Goal: Transaction & Acquisition: Purchase product/service

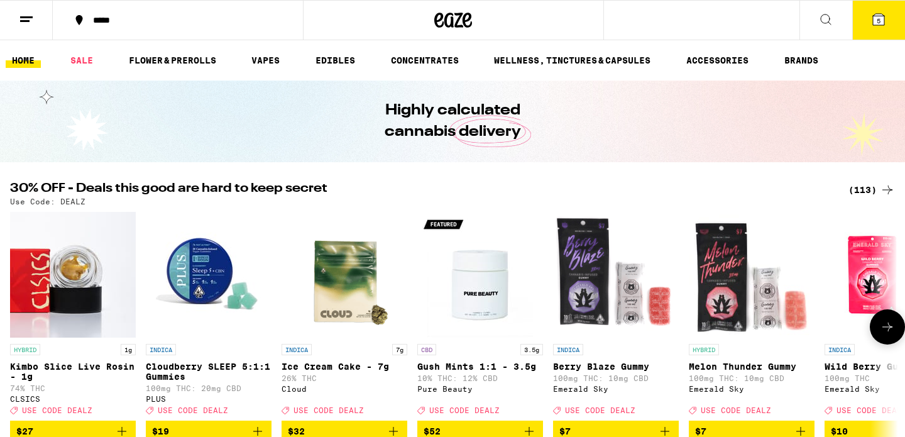
click at [884, 330] on icon at bounding box center [887, 326] width 15 height 15
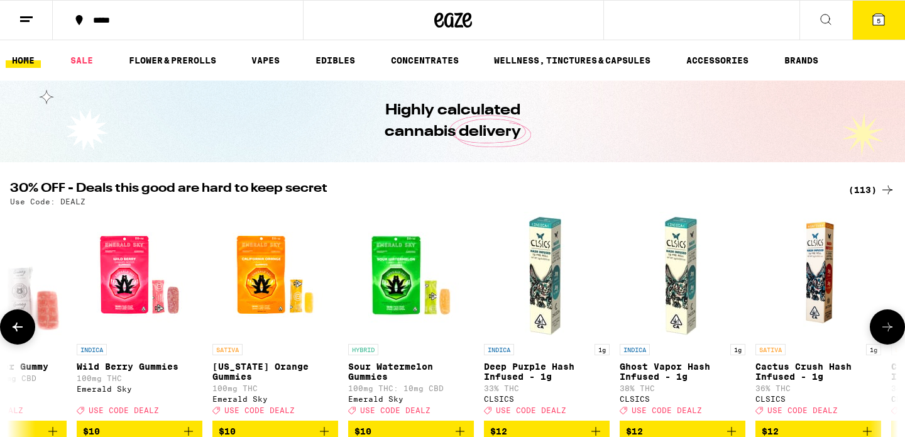
click at [884, 330] on icon at bounding box center [887, 326] width 15 height 15
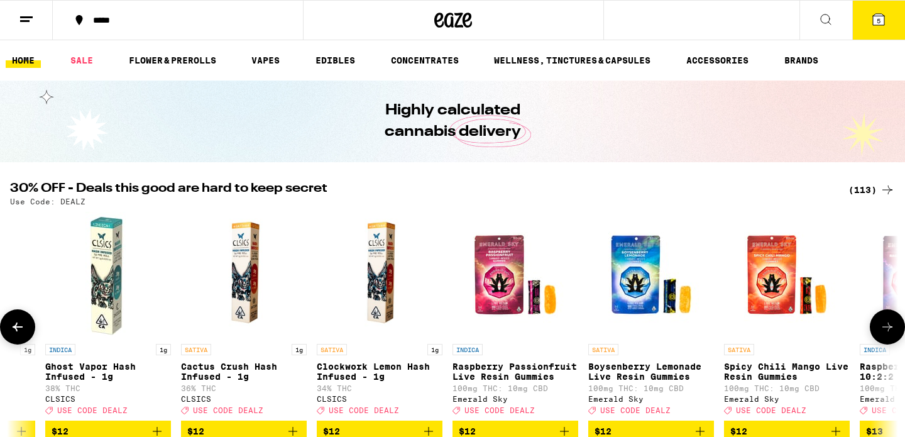
scroll to position [0, 1495]
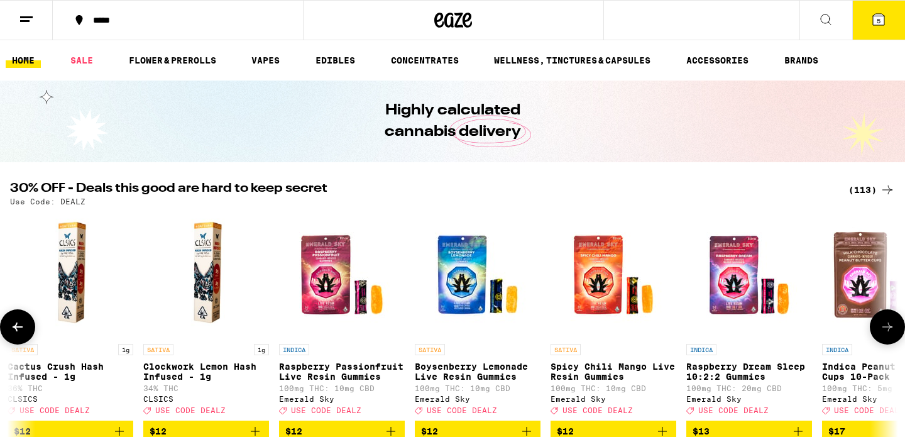
click at [884, 330] on icon at bounding box center [887, 326] width 15 height 15
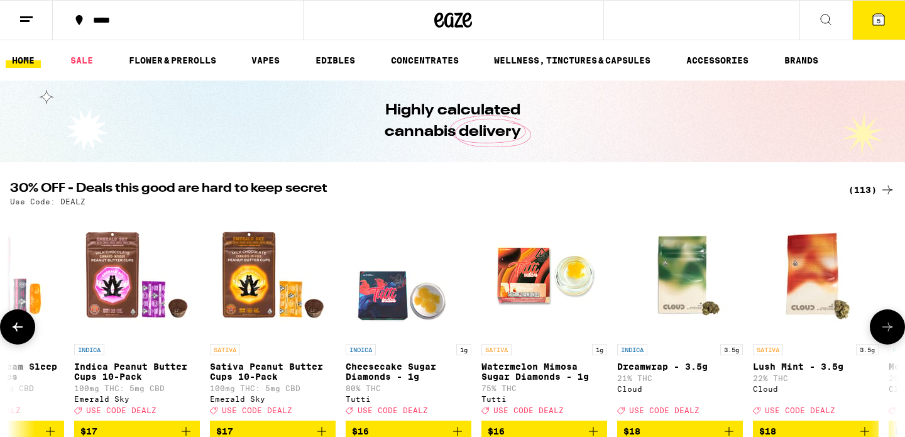
click at [884, 330] on icon at bounding box center [887, 326] width 15 height 15
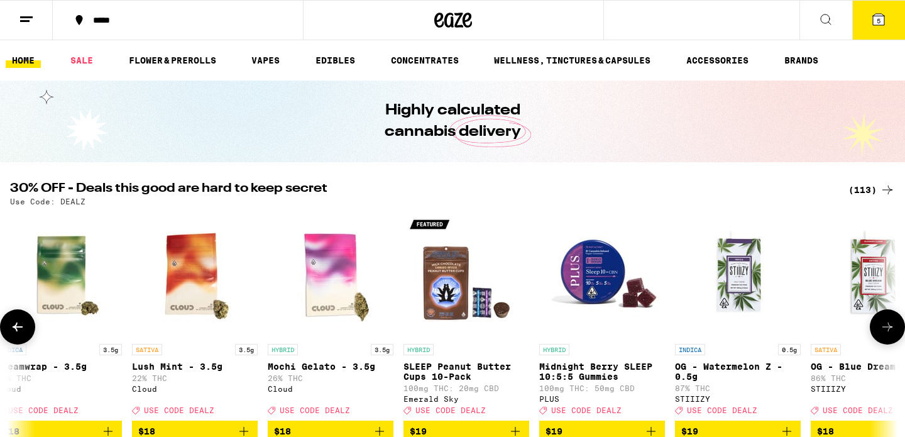
scroll to position [0, 2990]
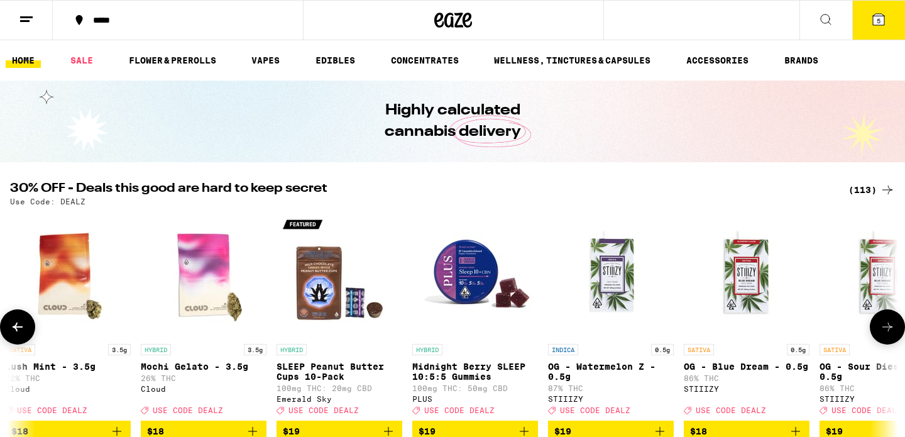
click at [884, 332] on icon at bounding box center [887, 326] width 15 height 15
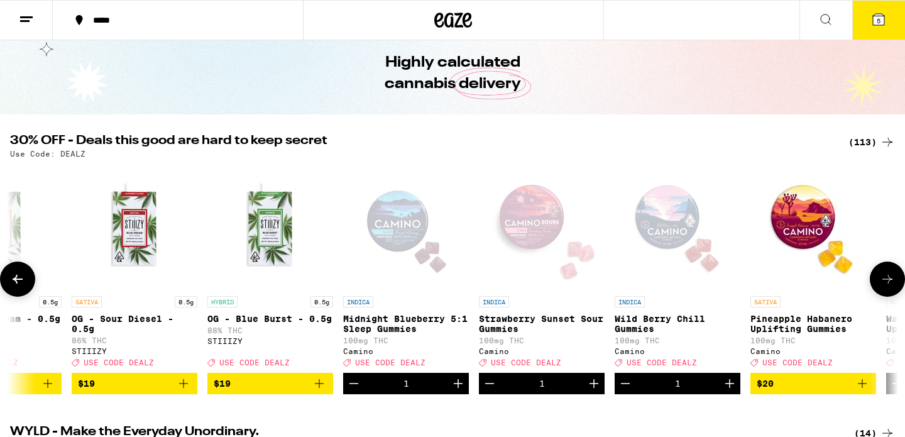
scroll to position [0, 3738]
click at [876, 21] on span "5" at bounding box center [878, 21] width 4 height 8
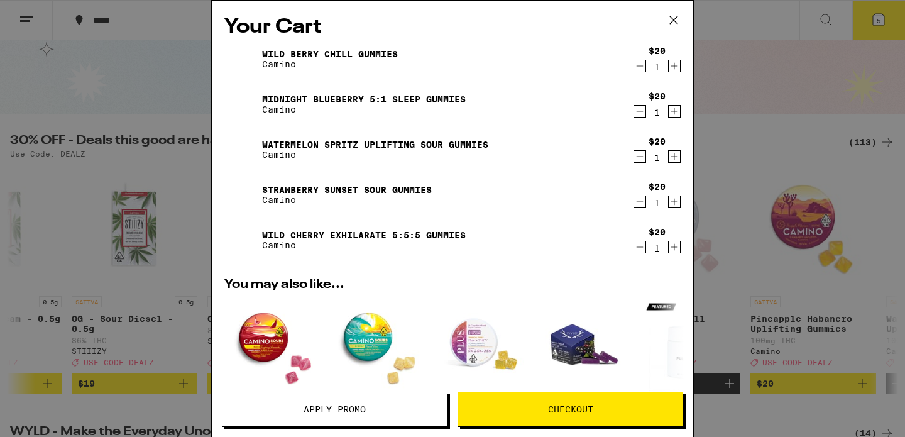
click at [638, 113] on icon "Decrement" at bounding box center [639, 111] width 11 height 15
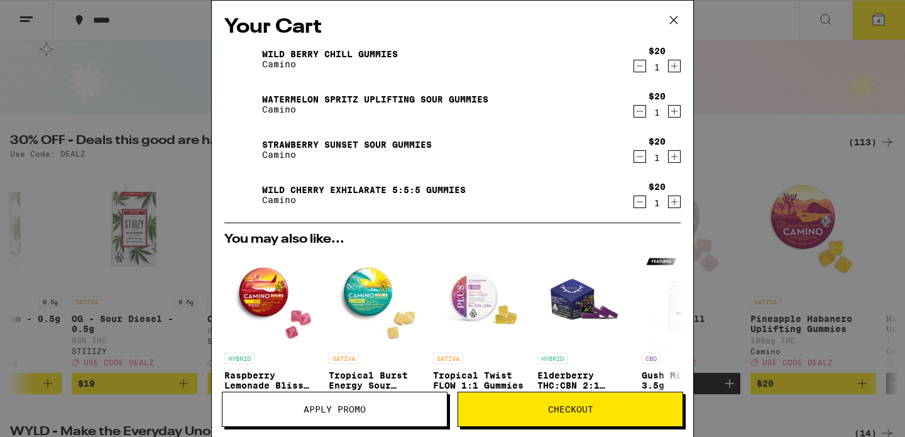
click at [673, 158] on icon "Increment" at bounding box center [673, 156] width 11 height 15
click at [674, 112] on icon "Increment" at bounding box center [673, 111] width 11 height 15
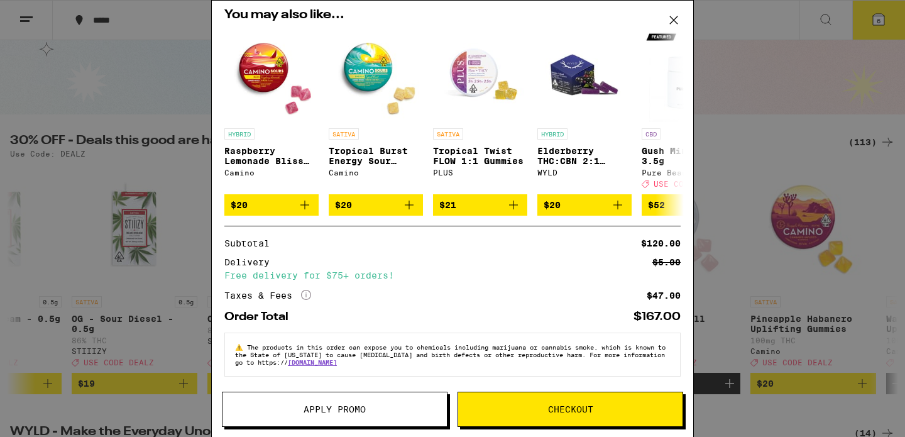
scroll to position [233, 0]
click at [330, 410] on span "Apply Promo" at bounding box center [334, 409] width 62 height 9
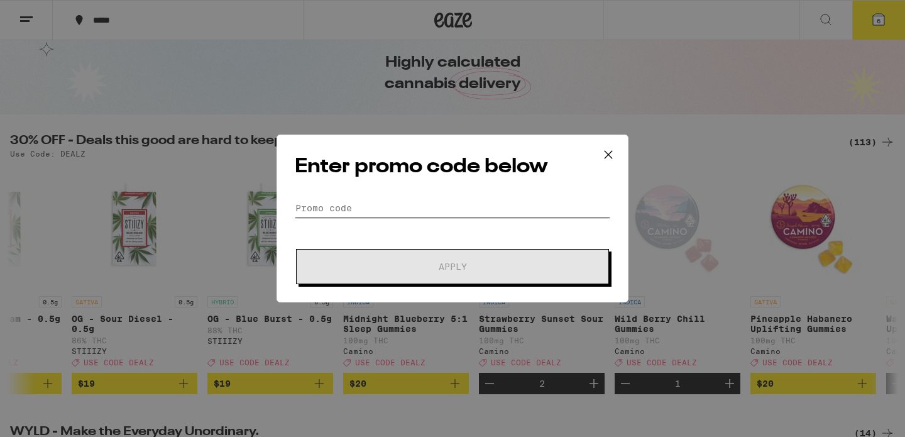
click at [305, 204] on input "Promo Code" at bounding box center [452, 208] width 315 height 19
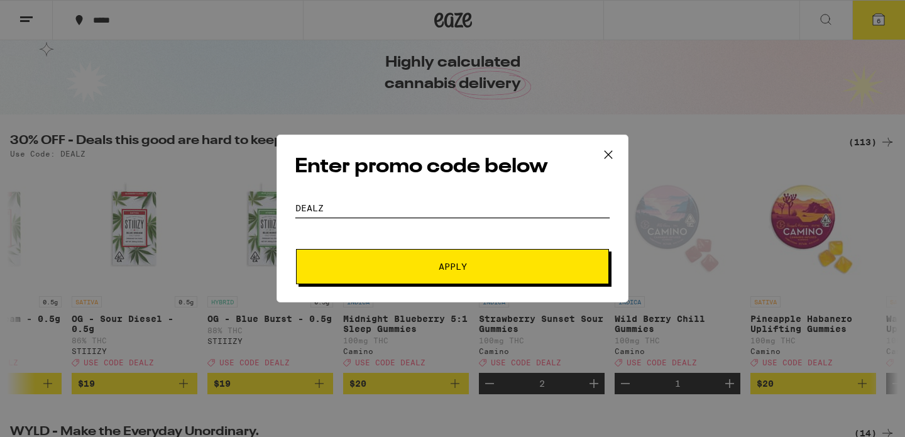
type input "DEALZ"
click at [384, 267] on span "Apply" at bounding box center [452, 266] width 226 height 9
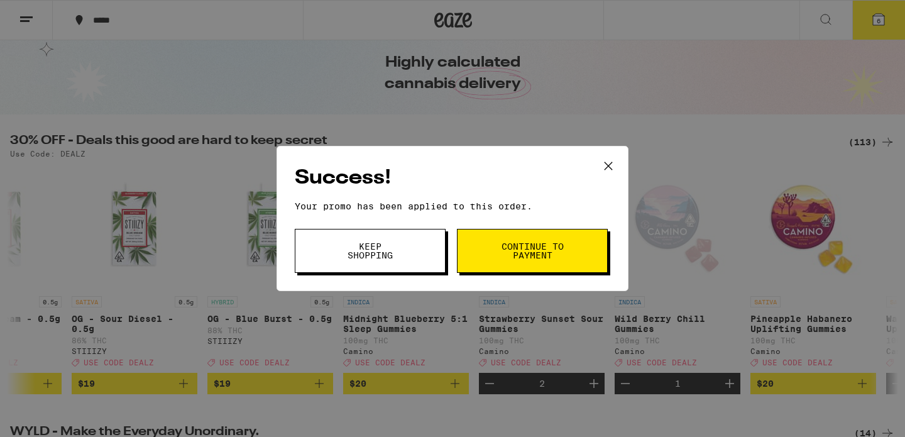
click at [611, 162] on icon at bounding box center [608, 166] width 8 height 8
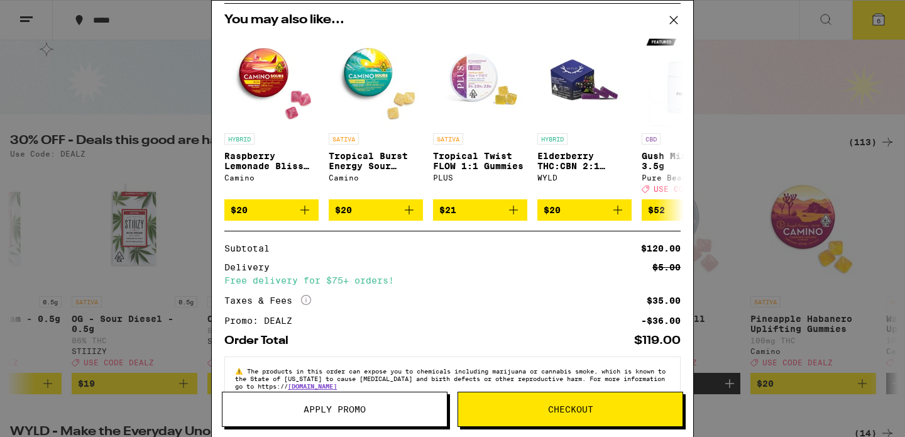
scroll to position [210, 0]
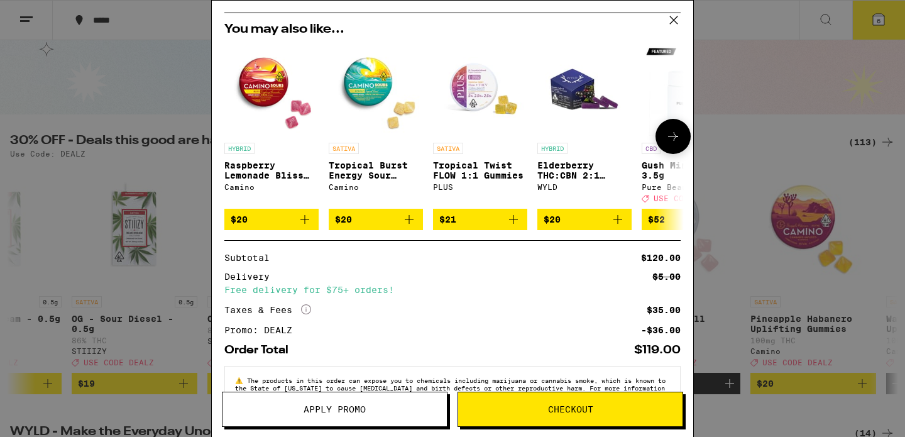
click at [262, 92] on img "Open page for Raspberry Lemonade Bliss Sour Gummies from Camino" at bounding box center [271, 89] width 94 height 94
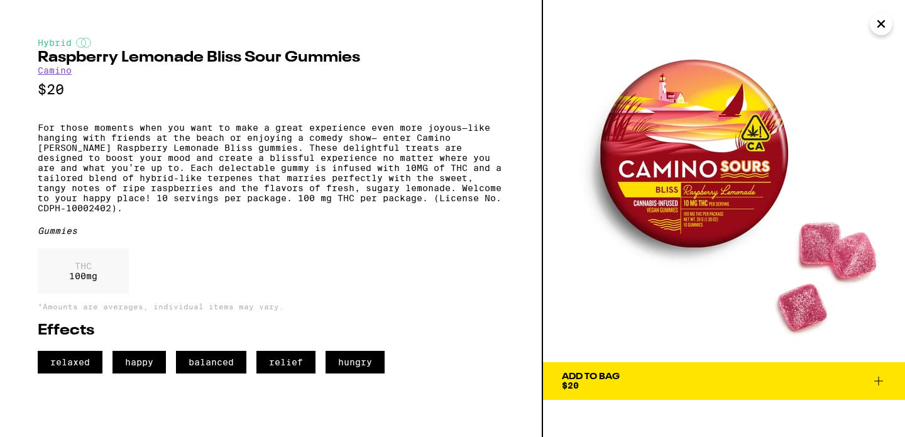
click at [630, 384] on span "Add To Bag $20" at bounding box center [724, 381] width 324 height 18
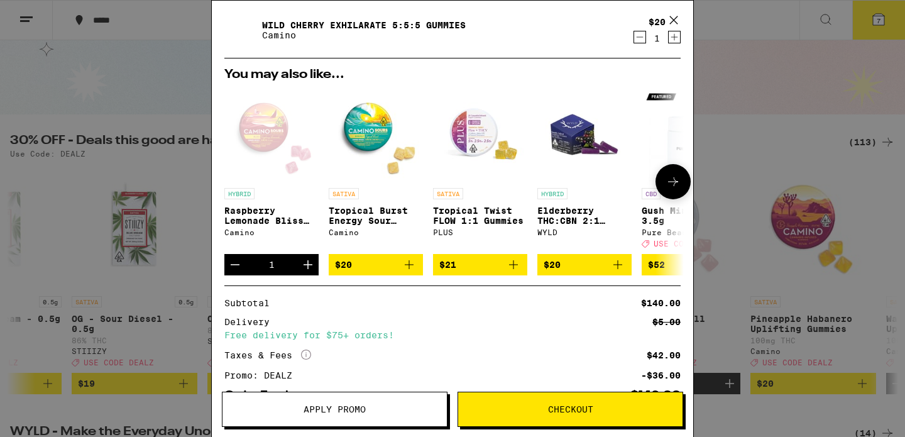
click at [672, 189] on icon at bounding box center [672, 181] width 15 height 15
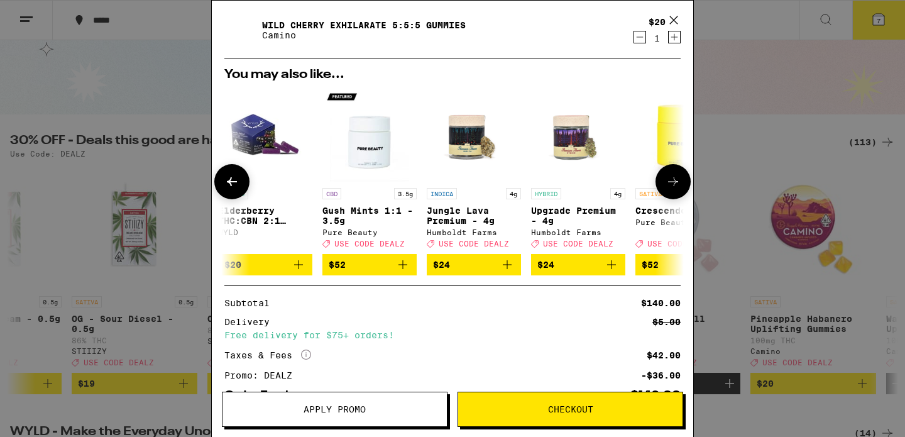
click at [672, 189] on icon at bounding box center [672, 181] width 15 height 15
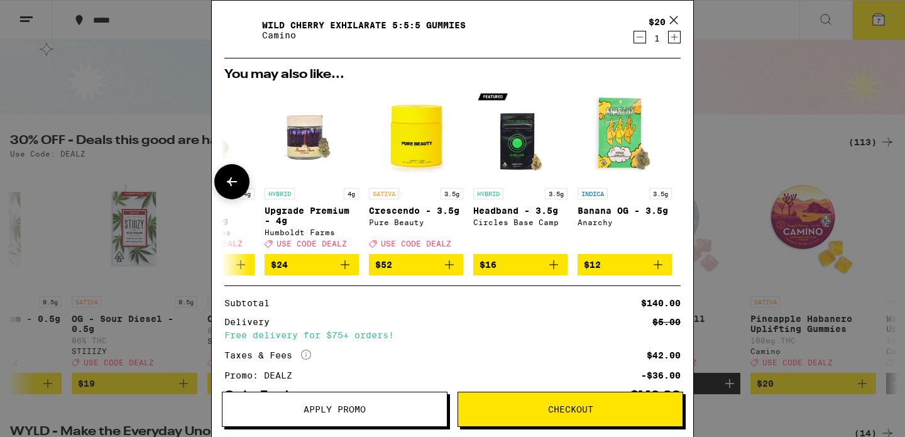
scroll to position [0, 587]
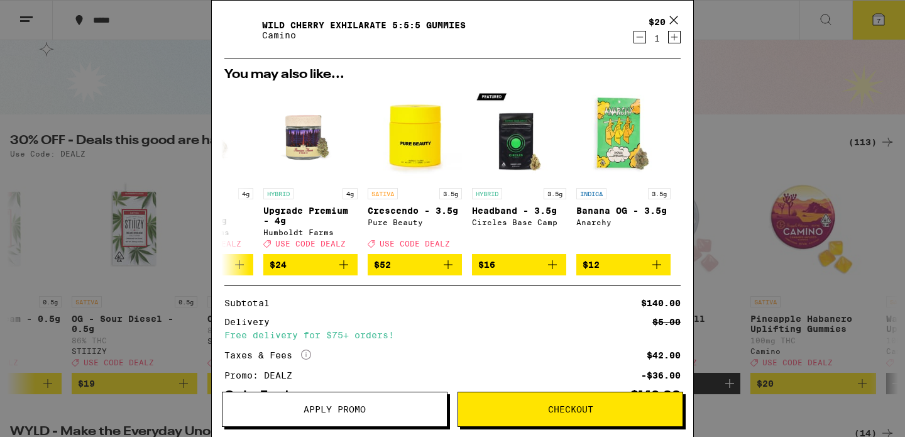
click at [672, 19] on icon at bounding box center [674, 20] width 8 height 8
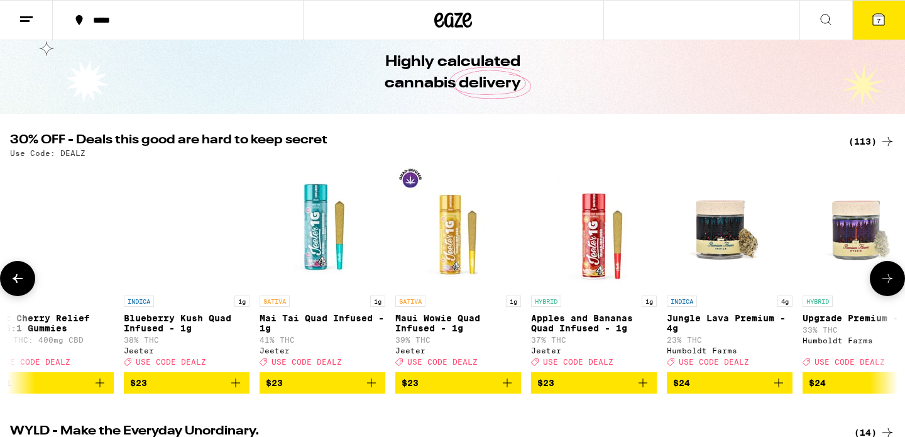
scroll to position [0, 5587]
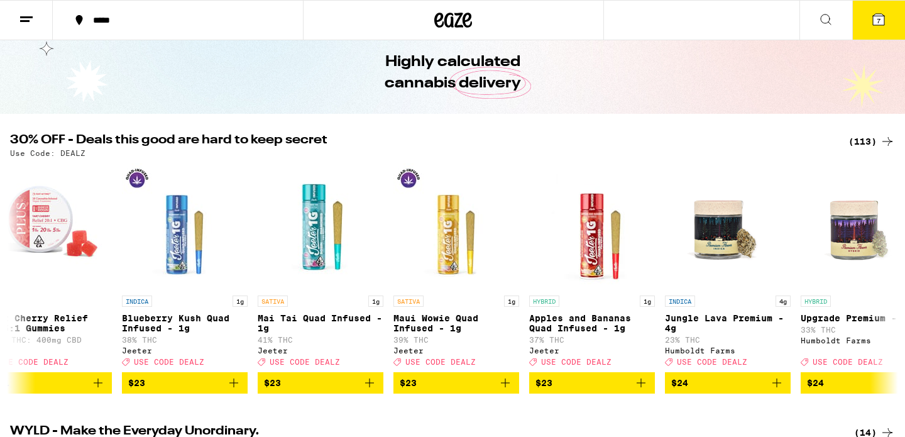
click at [818, 20] on icon at bounding box center [825, 19] width 15 height 15
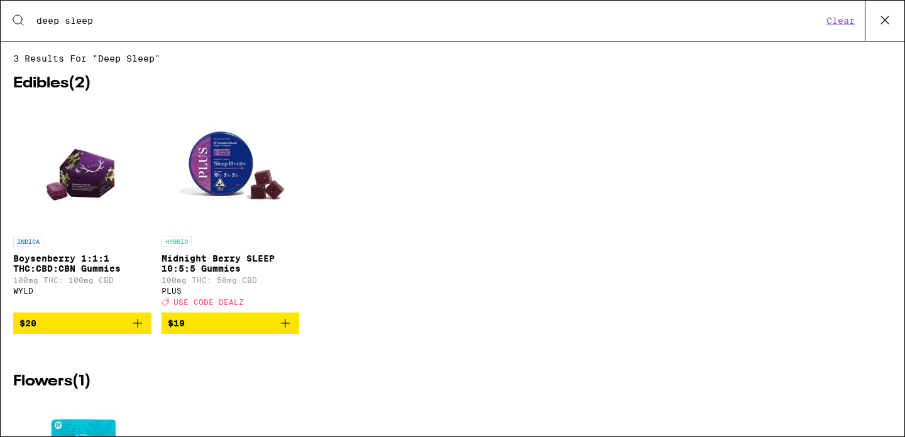
scroll to position [0, 0]
type input "deep sleep"
click at [236, 175] on img "Open page for Midnight Berry SLEEP 10:5:5 Gummies from PLUS" at bounding box center [230, 167] width 126 height 126
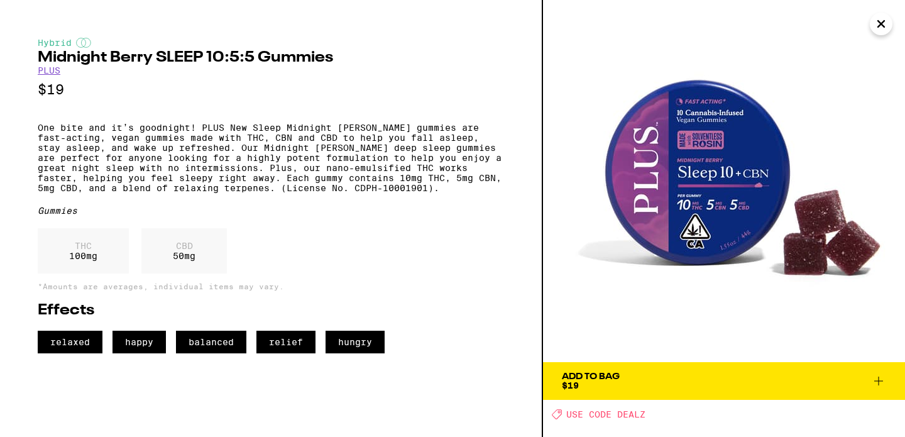
click at [876, 380] on icon at bounding box center [878, 380] width 15 height 15
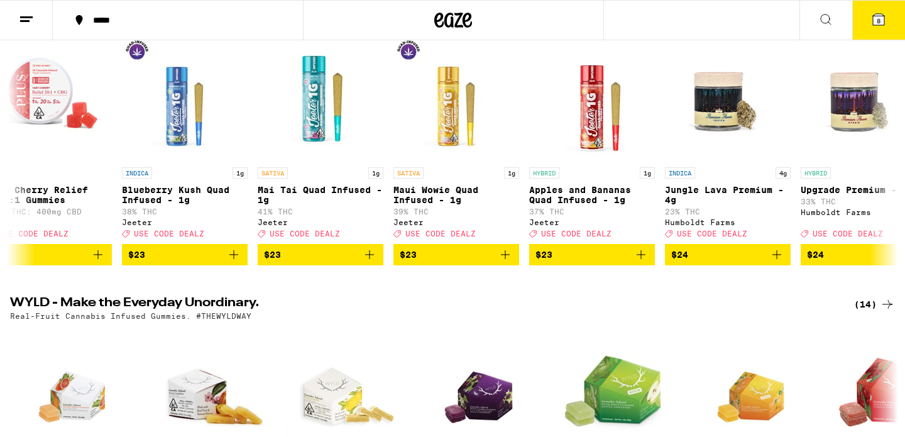
scroll to position [112, 0]
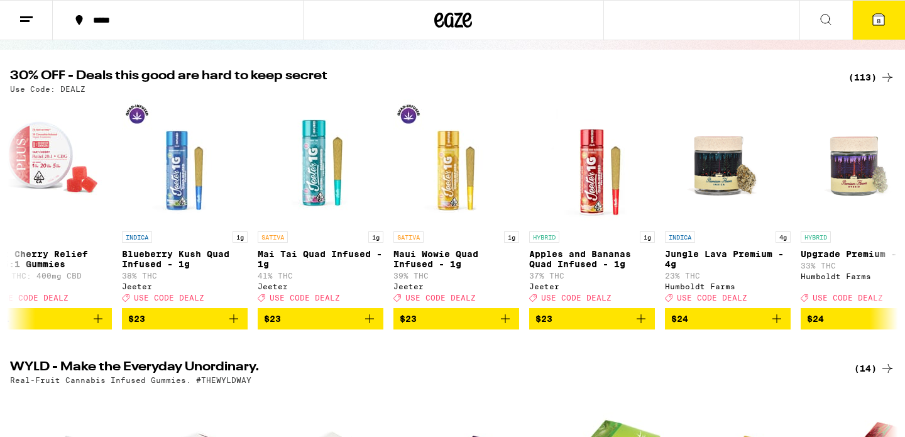
click at [880, 21] on span "8" at bounding box center [878, 21] width 4 height 8
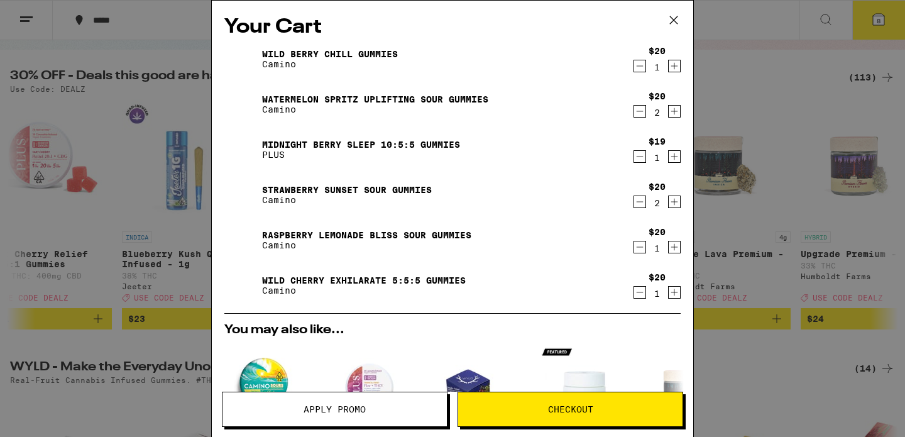
click at [636, 67] on icon "Decrement" at bounding box center [639, 65] width 11 height 15
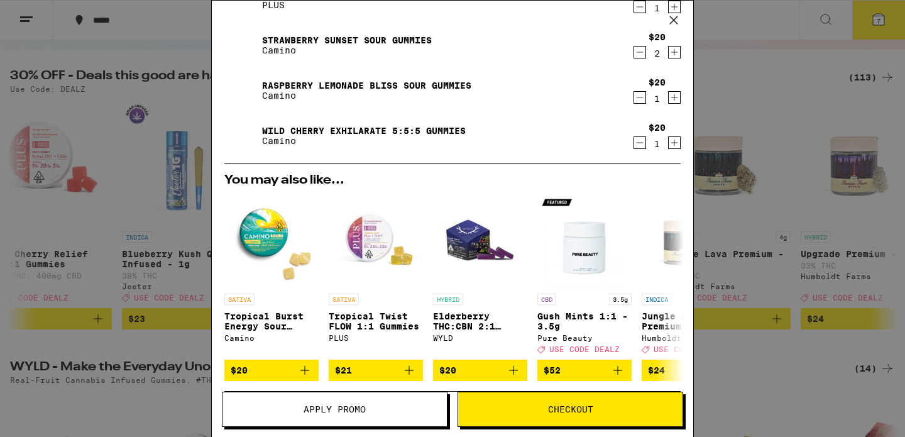
scroll to position [297, 0]
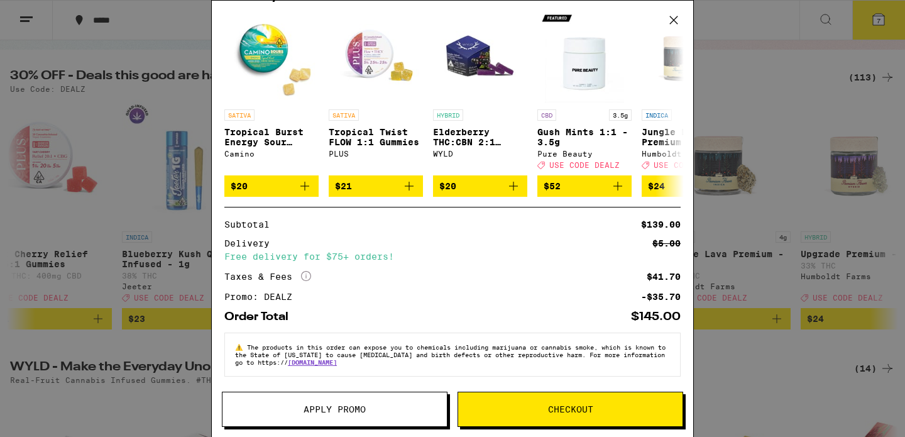
click at [583, 415] on button "Checkout" at bounding box center [570, 408] width 226 height 35
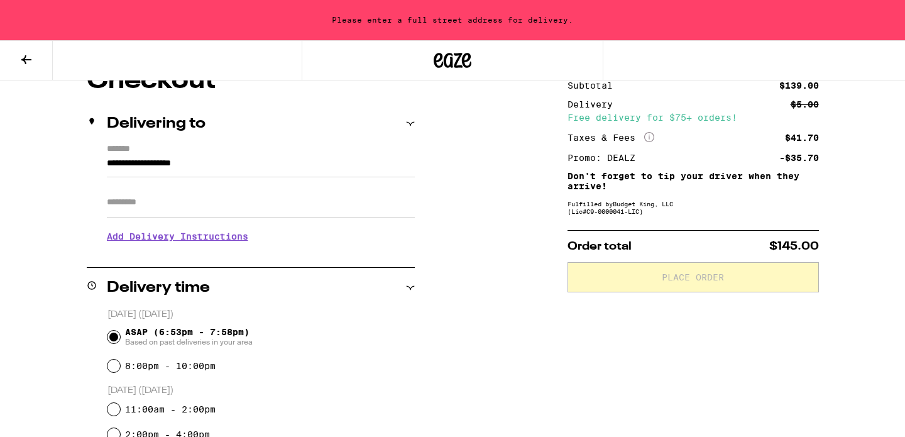
scroll to position [124, 0]
click at [307, 170] on input "**********" at bounding box center [261, 165] width 308 height 21
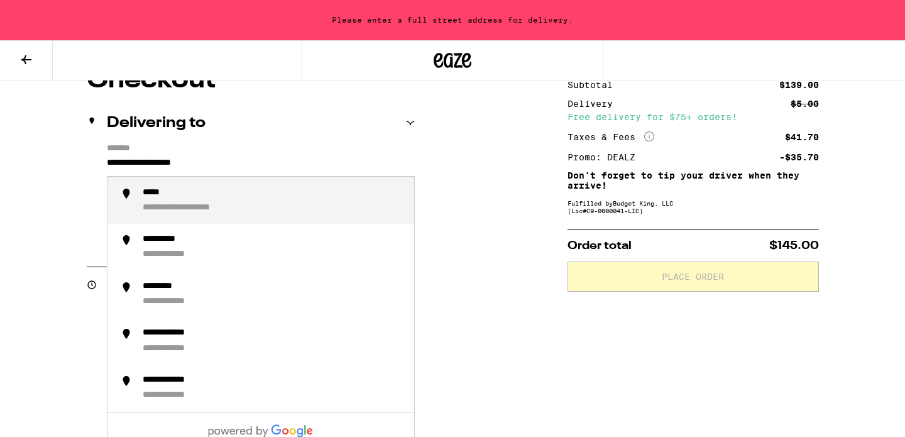
click at [300, 166] on input "**********" at bounding box center [261, 165] width 308 height 21
click at [226, 199] on div "**********" at bounding box center [188, 193] width 91 height 12
type input "**********"
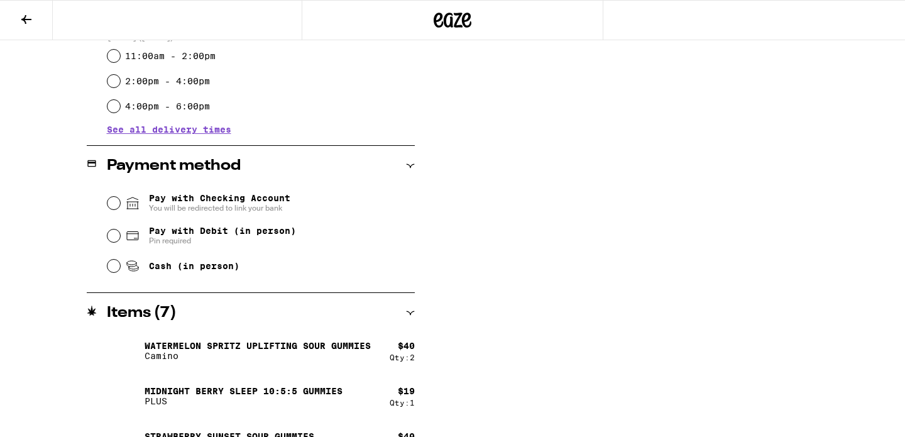
scroll to position [439, 0]
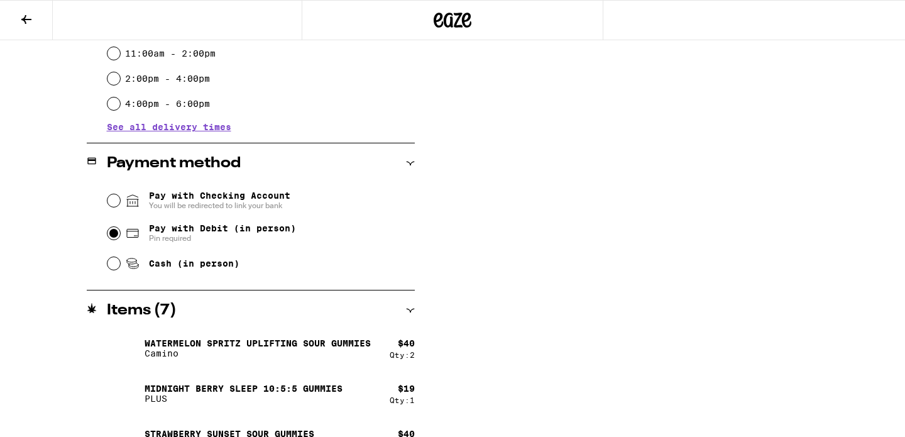
click at [116, 232] on input "Pay with Debit (in person) Pin required" at bounding box center [113, 233] width 13 height 13
radio input "true"
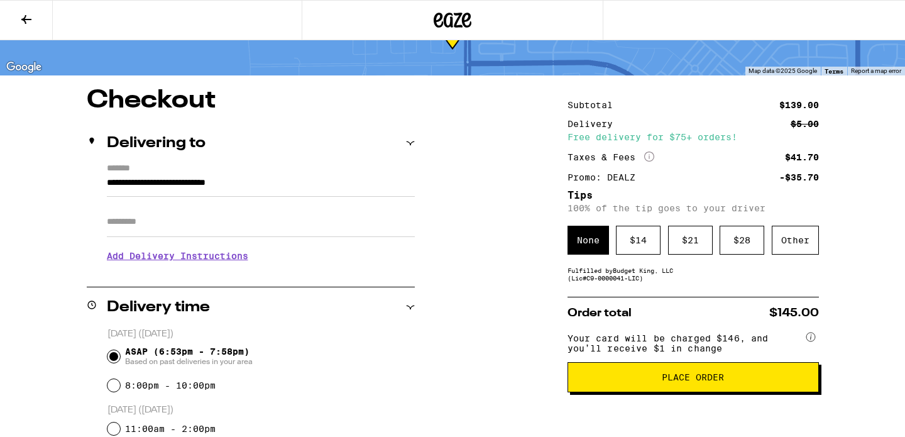
scroll to position [61, 0]
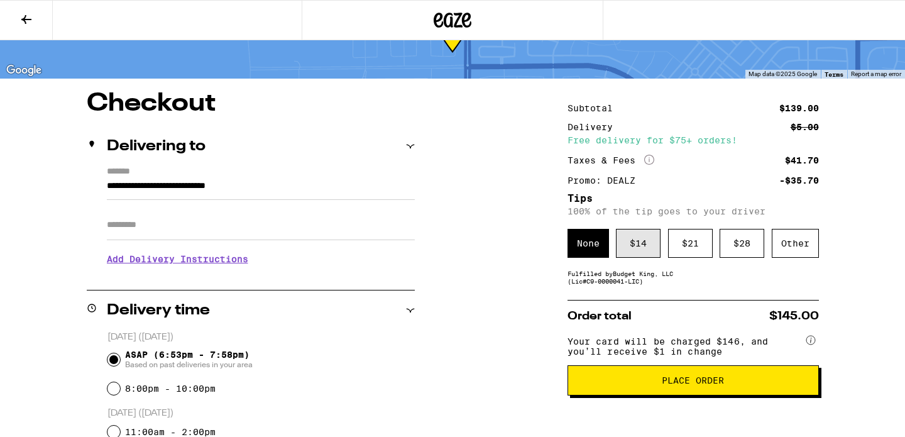
click at [638, 245] on div "$ 14" at bounding box center [638, 243] width 45 height 29
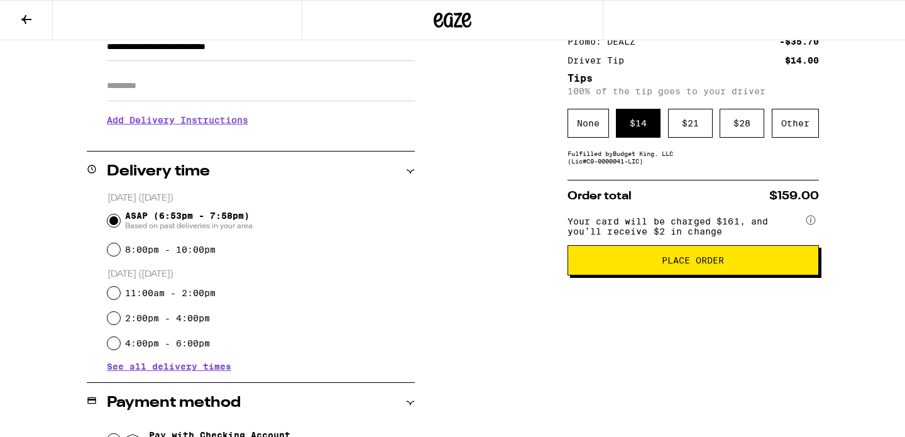
scroll to position [184, 0]
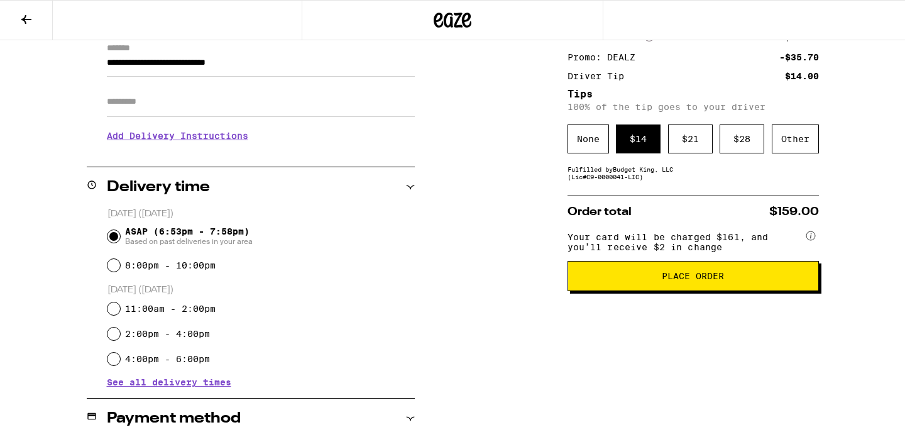
click at [653, 280] on span "Place Order" at bounding box center [693, 275] width 230 height 9
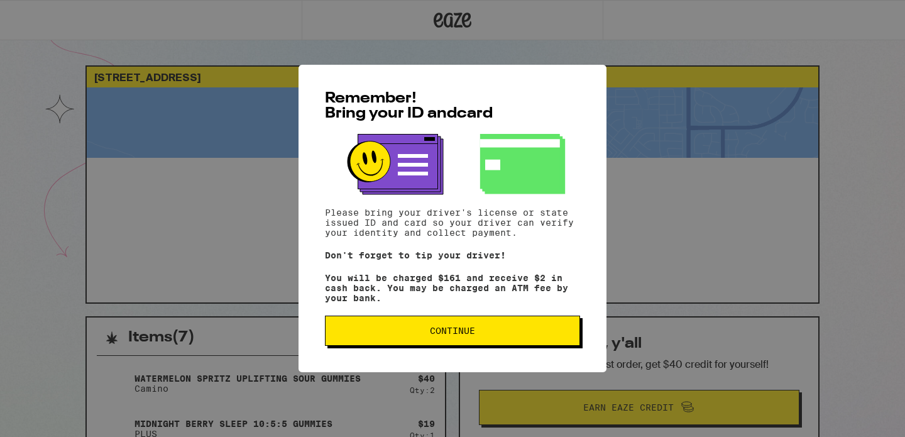
click at [527, 333] on span "Continue" at bounding box center [452, 330] width 234 height 9
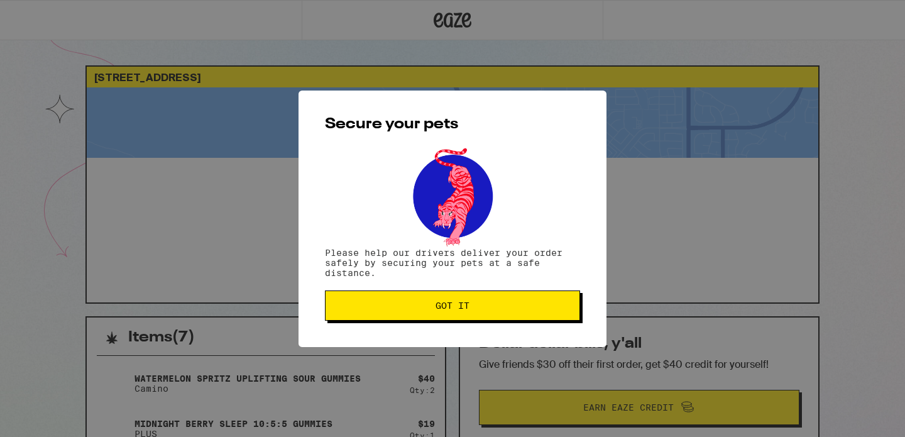
click at [501, 312] on button "Got it" at bounding box center [452, 305] width 255 height 30
